Goal: Information Seeking & Learning: Learn about a topic

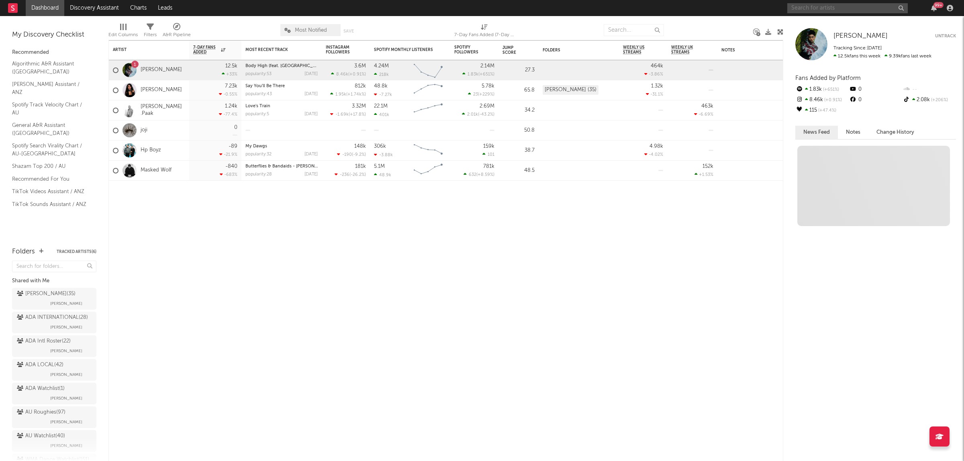
click at [842, 9] on input "text" at bounding box center [847, 8] width 120 height 10
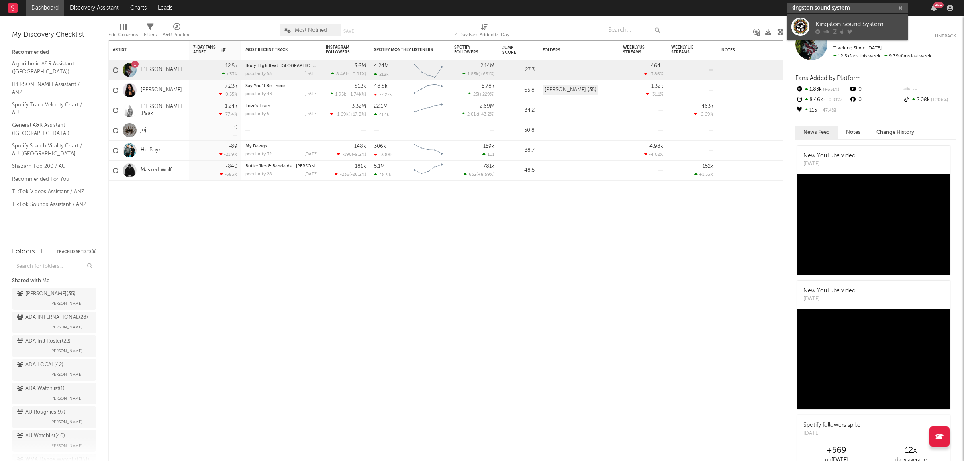
type input "kingston sound system"
click at [845, 22] on div "Kingston Sound System" at bounding box center [859, 24] width 88 height 10
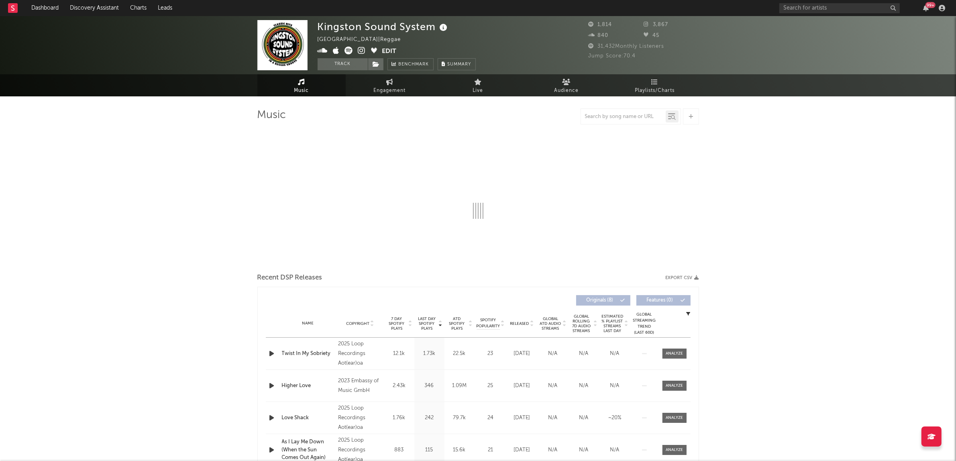
select select "6m"
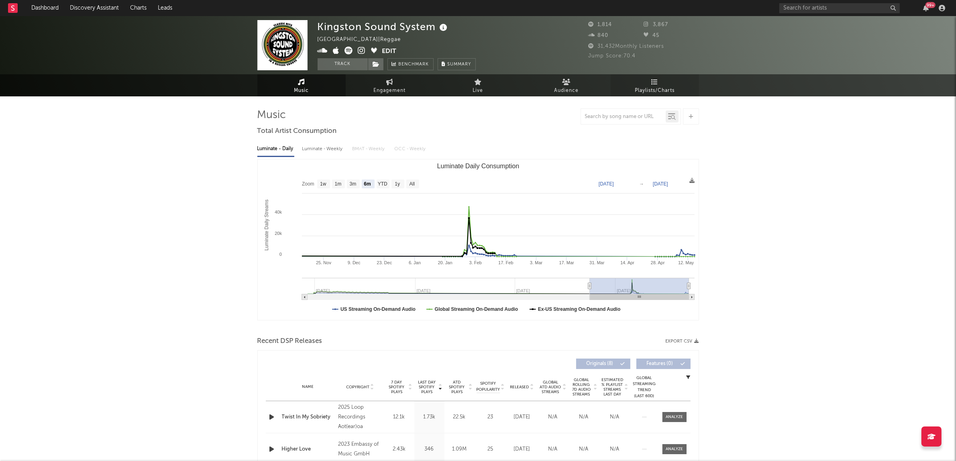
click at [650, 92] on span "Playlists/Charts" at bounding box center [655, 91] width 40 height 10
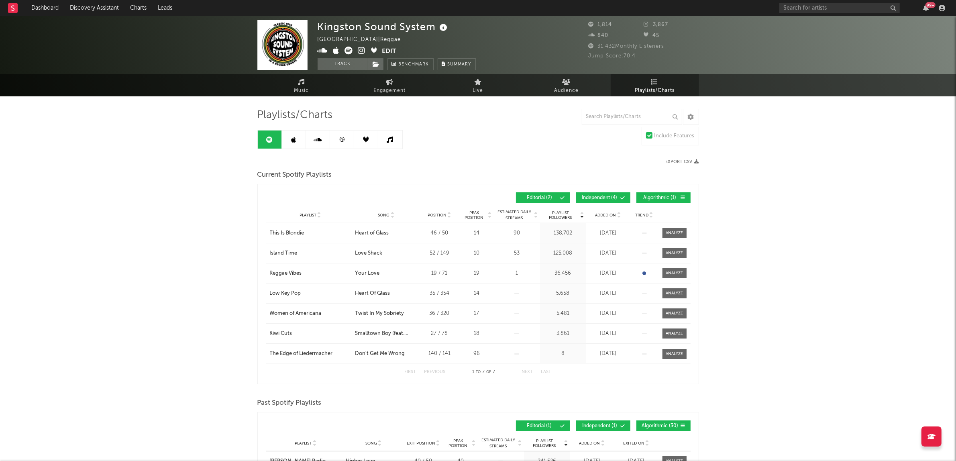
click at [304, 141] on link at bounding box center [294, 139] width 24 height 18
